Goal: Information Seeking & Learning: Learn about a topic

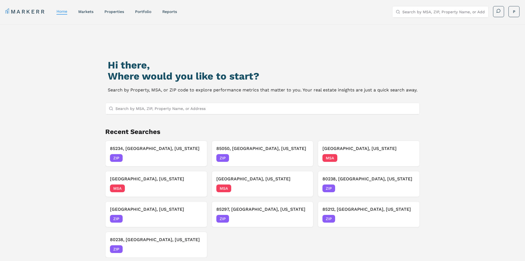
click at [182, 110] on input "Search by MSA, ZIP, Property Name, or Address" at bounding box center [266, 108] width 301 height 11
click at [190, 108] on input "Search by MSA, ZIP, Property Name, or Address" at bounding box center [266, 108] width 301 height 11
paste input "[STREET_ADDRESS]"
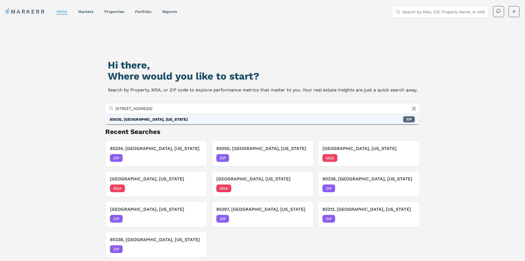
type input "[STREET_ADDRESS]"
click at [410, 116] on div "ZIP" at bounding box center [409, 119] width 12 height 6
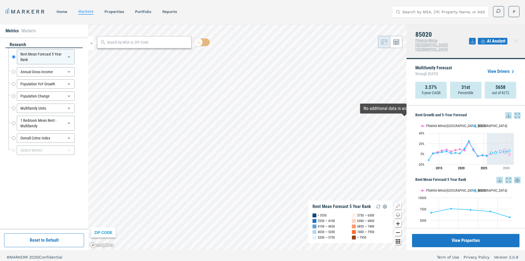
click at [505, 112] on icon at bounding box center [508, 115] width 7 height 7
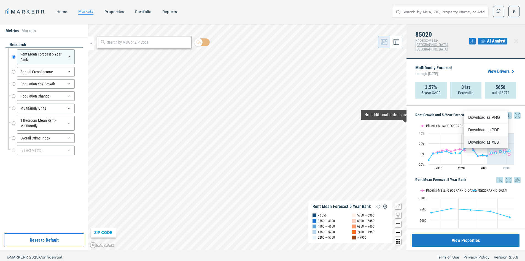
click at [492, 141] on div "Download as XLS" at bounding box center [484, 142] width 32 height 6
